Goal: Information Seeking & Learning: Learn about a topic

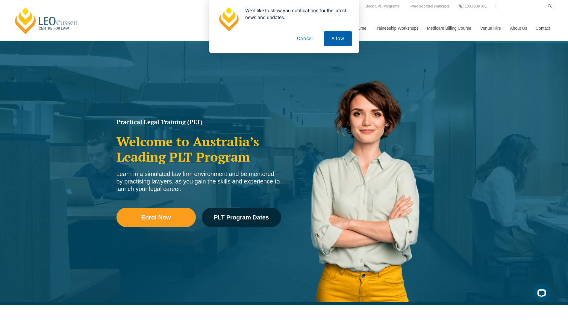
click at [341, 42] on button "Allow" at bounding box center [338, 38] width 28 height 15
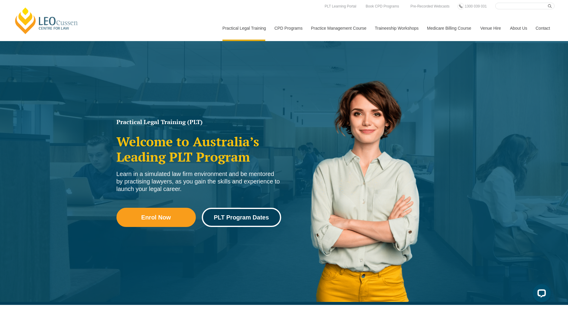
click at [251, 213] on link "PLT Program Dates" at bounding box center [241, 217] width 79 height 19
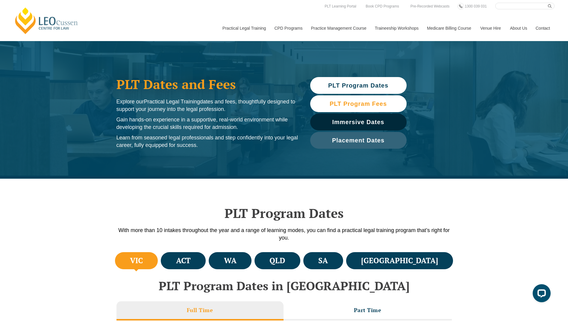
click at [360, 102] on span "PLT Program Fees" at bounding box center [358, 104] width 57 height 6
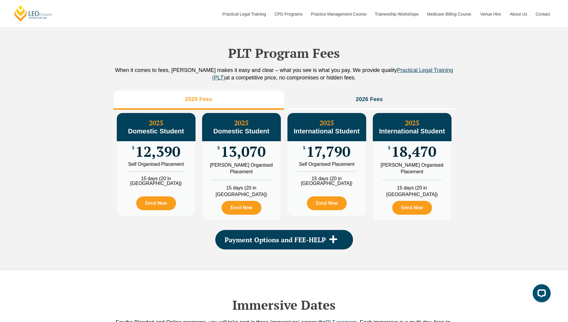
scroll to position [667, 0]
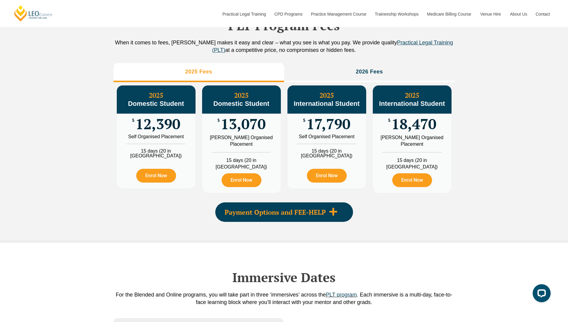
click at [334, 215] on icon at bounding box center [333, 212] width 8 height 8
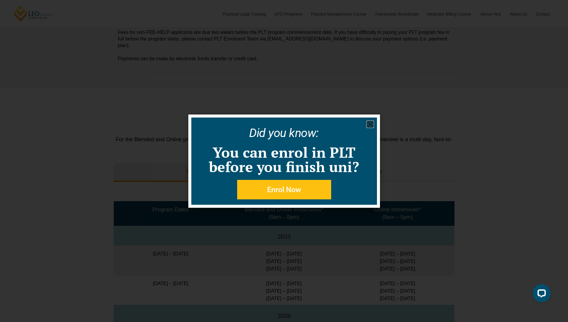
scroll to position [967, 0]
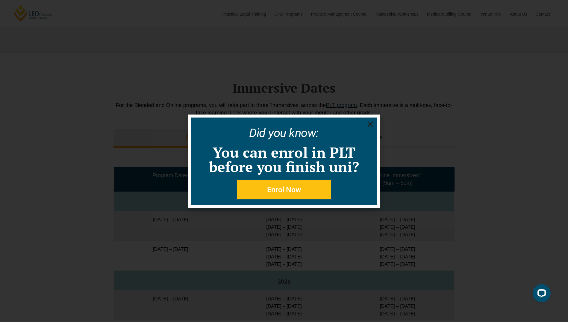
click at [369, 121] on icon "Close" at bounding box center [370, 123] width 7 height 7
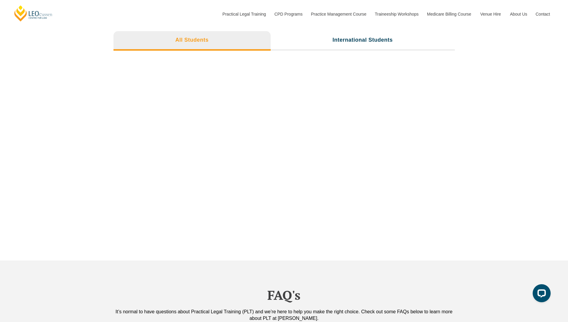
scroll to position [2321, 0]
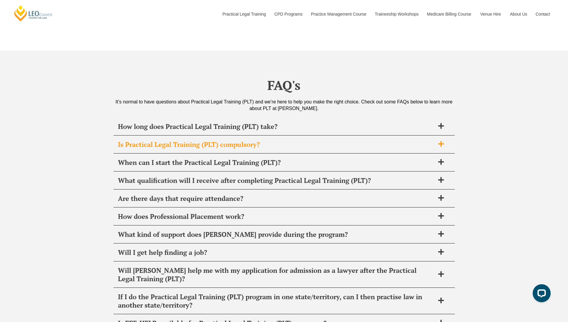
click at [442, 141] on icon at bounding box center [441, 144] width 6 height 6
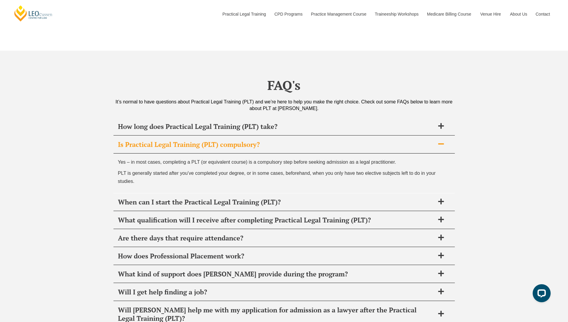
click at [466, 166] on div "FAQ's It’s normal to have questions about Practical Legal Training (PLT) and we…" at bounding box center [284, 300] width 568 height 498
click at [339, 158] on p "Yes – in most cases, completing a PLT (or equivalent course) is a compulsory st…" at bounding box center [284, 162] width 333 height 8
click at [330, 169] on p "PLT is generally started after you’ve completed your degree, or in some cases, …" at bounding box center [284, 177] width 333 height 16
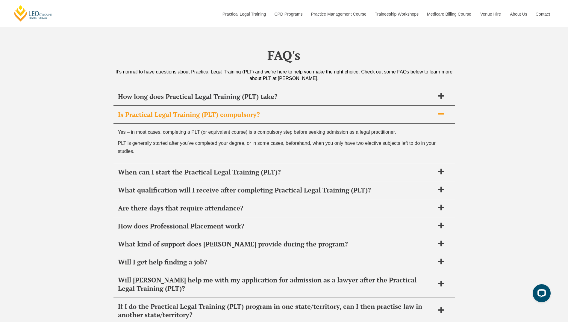
click at [330, 168] on span "When can I start the Practical Legal Training (PLT)?" at bounding box center [276, 172] width 317 height 8
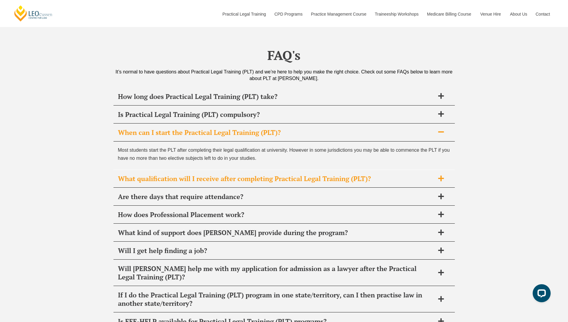
click at [324, 174] on span "What qualification will I receive after completing Practical Legal Training (PL…" at bounding box center [276, 178] width 317 height 8
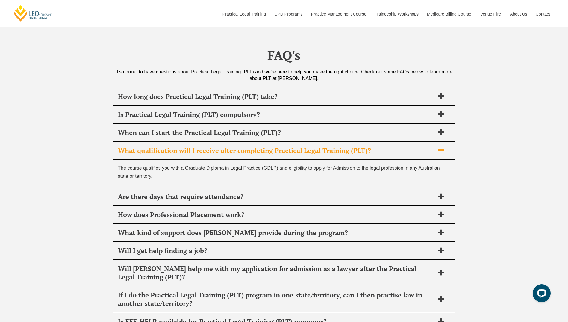
click at [331, 164] on p "The course qualifies you with a Graduate Diploma in Legal Practice (GDLP) and e…" at bounding box center [284, 172] width 333 height 16
click at [268, 210] on span "How does Professional Placement work?" at bounding box center [276, 214] width 317 height 8
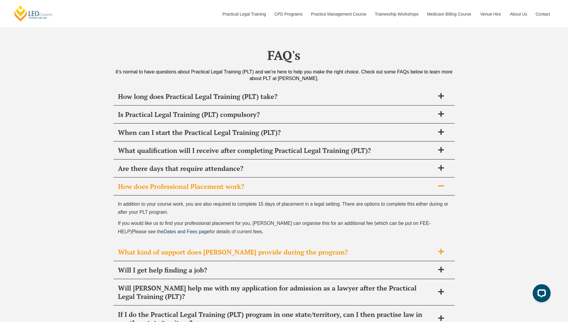
click at [312, 243] on div "What kind of support does [PERSON_NAME] provide during the program?" at bounding box center [285, 252] width 342 height 18
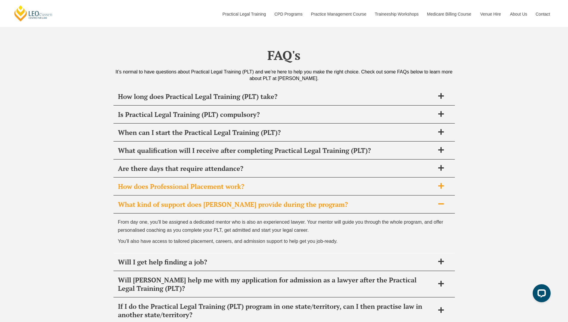
click at [140, 182] on span "How does Professional Placement work?" at bounding box center [276, 186] width 317 height 8
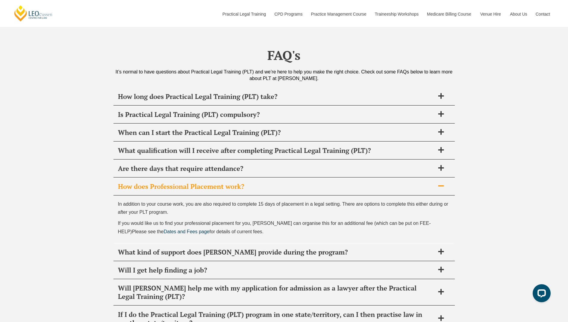
click at [151, 221] on span "If you would like us to find your professional placement for you, [PERSON_NAME]…" at bounding box center [274, 227] width 313 height 13
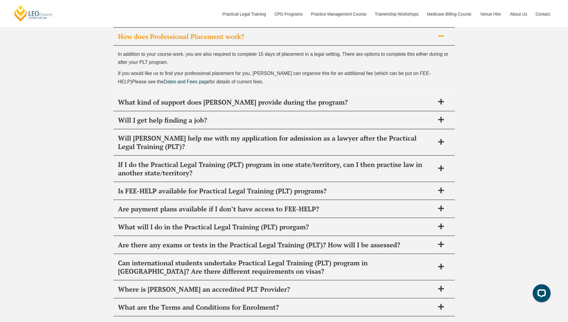
scroll to position [2651, 0]
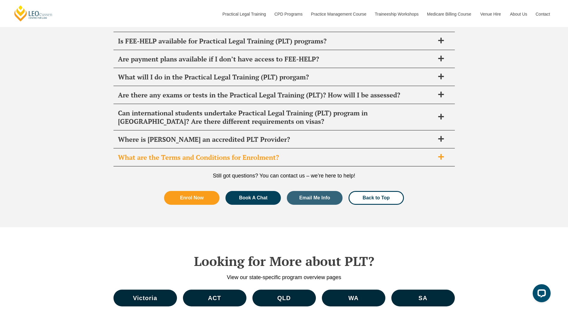
click at [170, 153] on span "What are the Terms and Conditions for Enrolment?" at bounding box center [276, 157] width 317 height 8
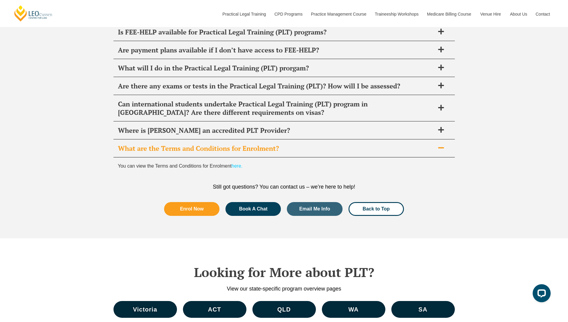
scroll to position [2603, 0]
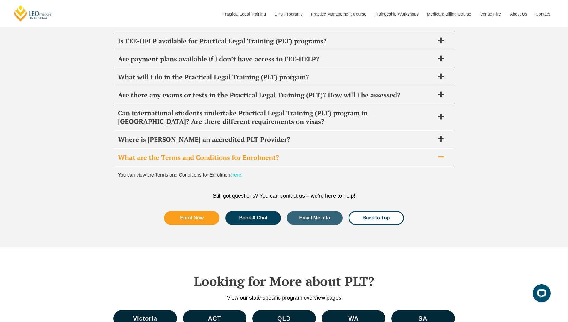
click at [241, 172] on link "here." at bounding box center [237, 174] width 11 height 5
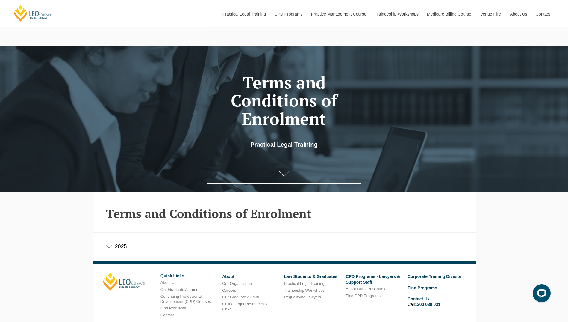
scroll to position [79, 0]
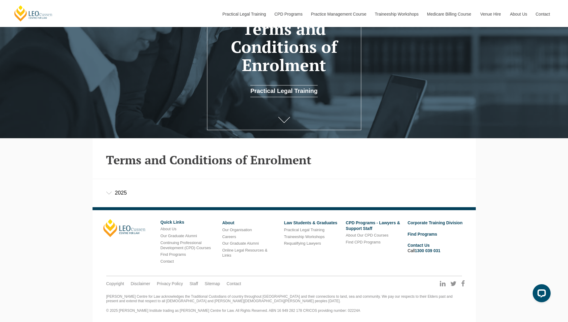
click at [106, 191] on icon at bounding box center [109, 192] width 6 height 3
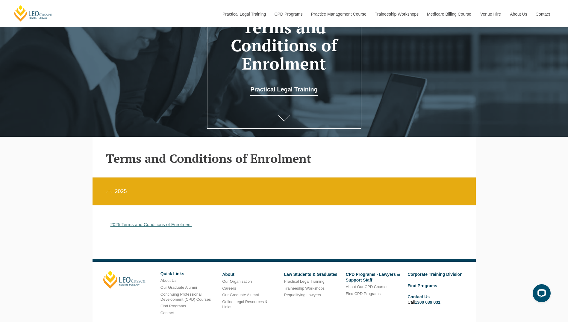
click at [156, 224] on link "2025 Terms and Conditions of Enrolment" at bounding box center [152, 224] width 82 height 5
